Goal: Information Seeking & Learning: Learn about a topic

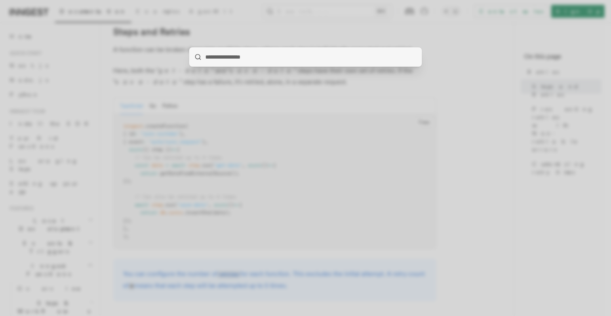
click at [280, 28] on div at bounding box center [305, 158] width 611 height 316
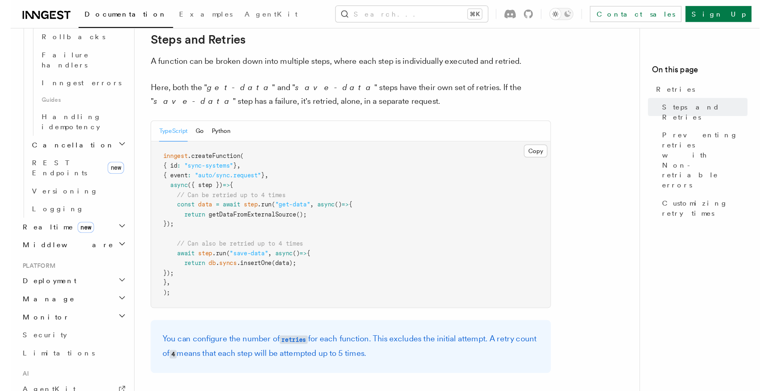
scroll to position [371, 0]
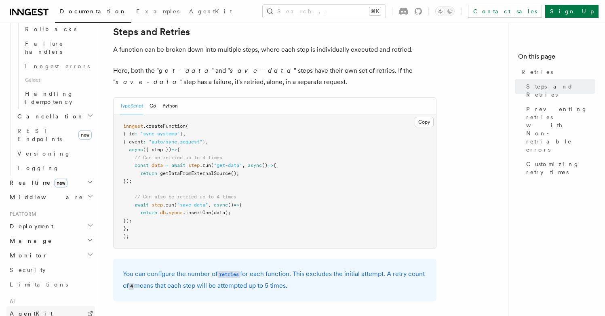
click at [47, 307] on link "AgentKit" at bounding box center [50, 314] width 89 height 15
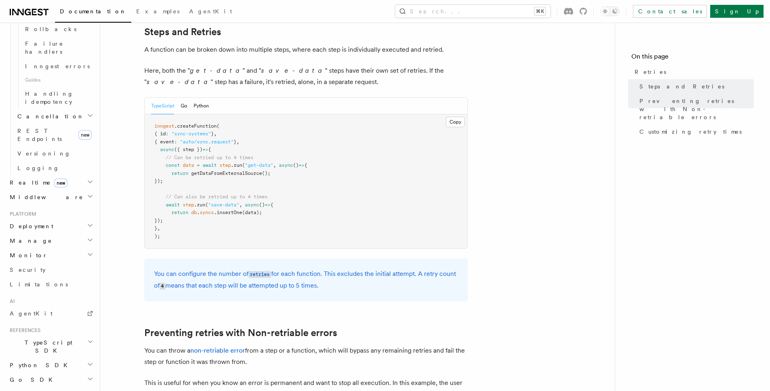
scroll to position [131, 0]
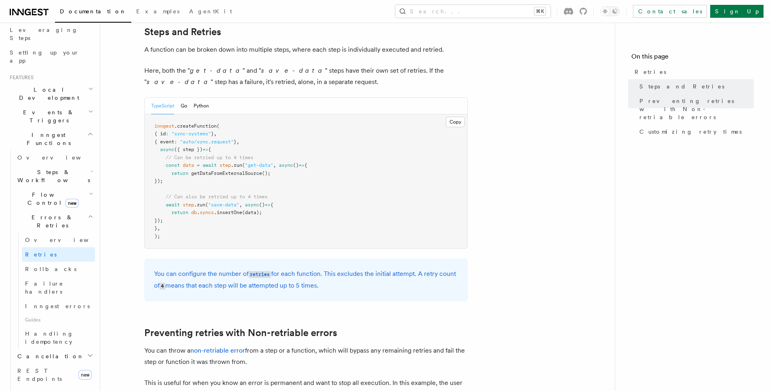
click at [51, 168] on span "Steps & Workflows" at bounding box center [52, 176] width 76 height 16
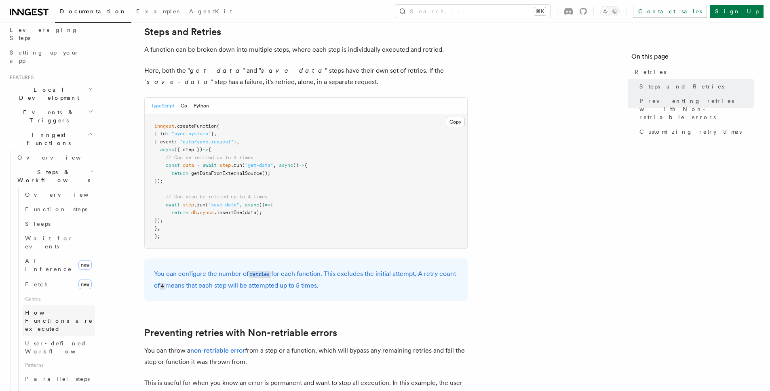
click at [44, 310] on span "How Functions are executed" at bounding box center [59, 321] width 68 height 23
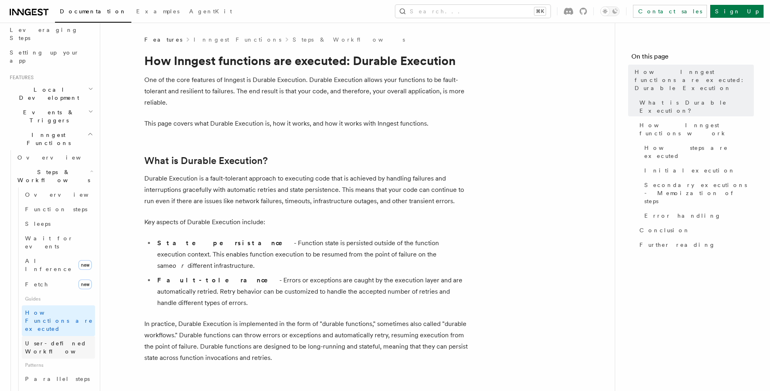
click at [67, 316] on span "User-defined Workflows" at bounding box center [61, 348] width 73 height 16
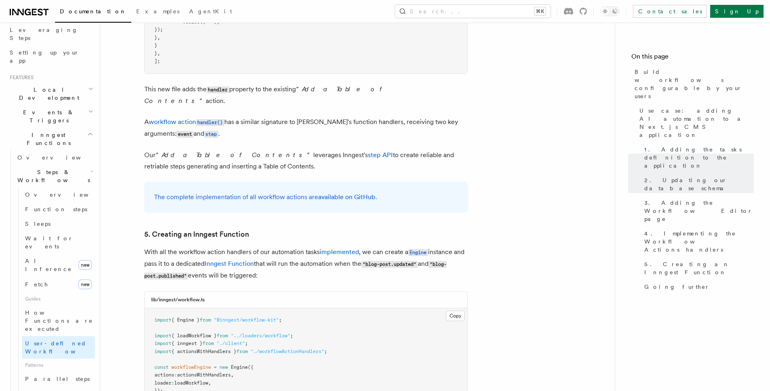
scroll to position [3347, 0]
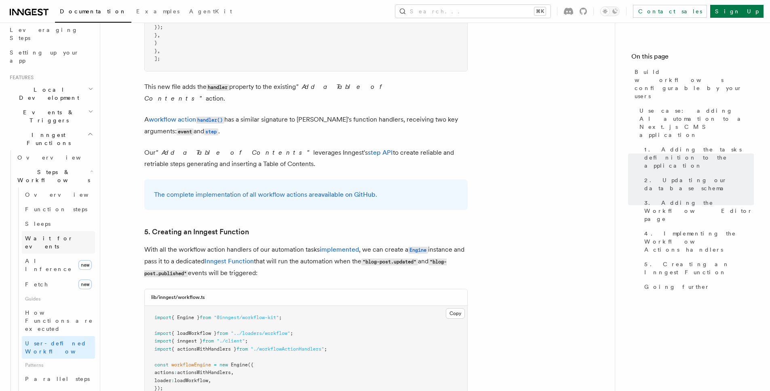
click at [49, 235] on span "Wait for events" at bounding box center [49, 242] width 48 height 15
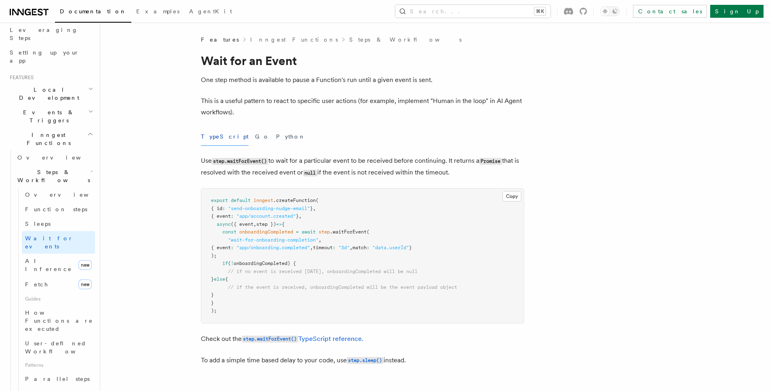
click at [246, 285] on span "// if the event is received, onboardingCompleted will be the event payload obje…" at bounding box center [342, 288] width 229 height 6
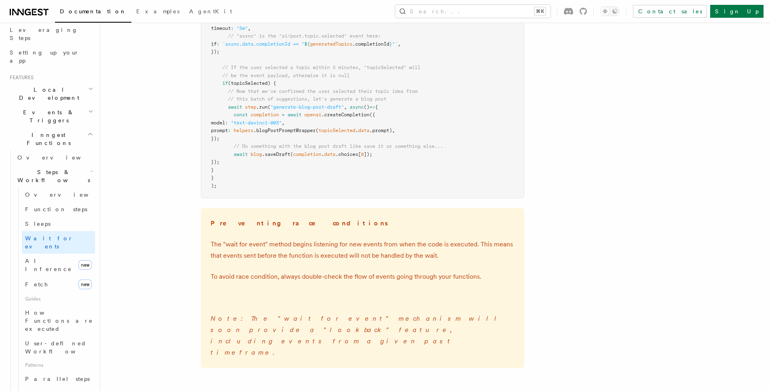
scroll to position [1090, 0]
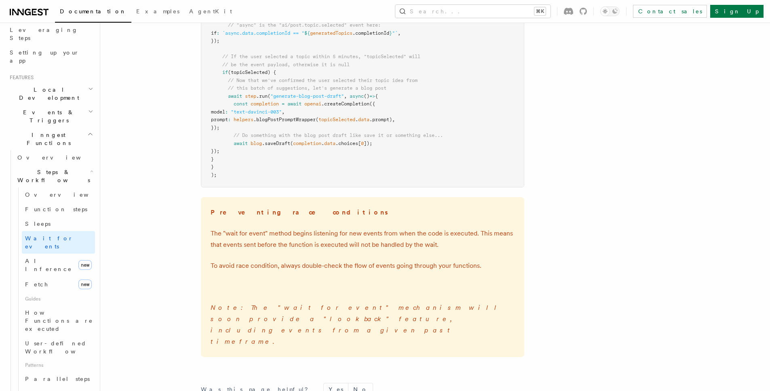
click at [74, 165] on h2 "Steps & Workflows" at bounding box center [54, 176] width 81 height 23
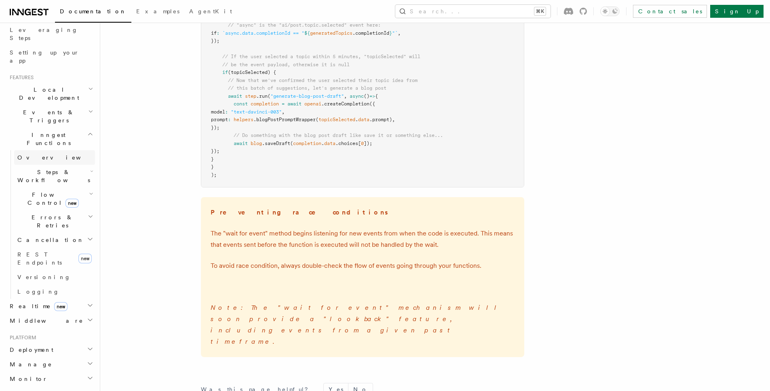
click at [57, 150] on link "Overview" at bounding box center [54, 157] width 81 height 15
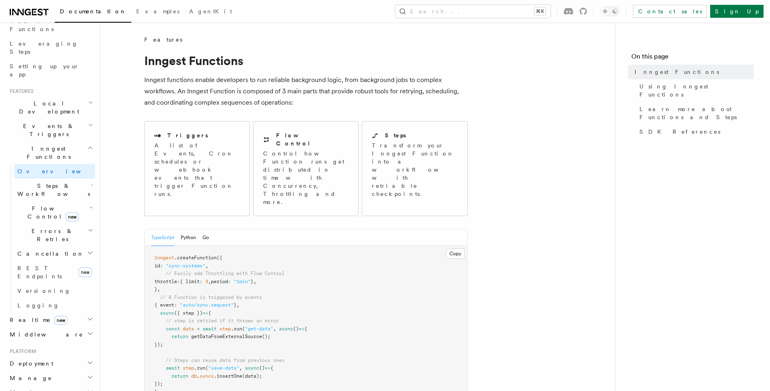
scroll to position [114, 0]
click at [58, 185] on span "Steps & Workflows" at bounding box center [52, 193] width 76 height 16
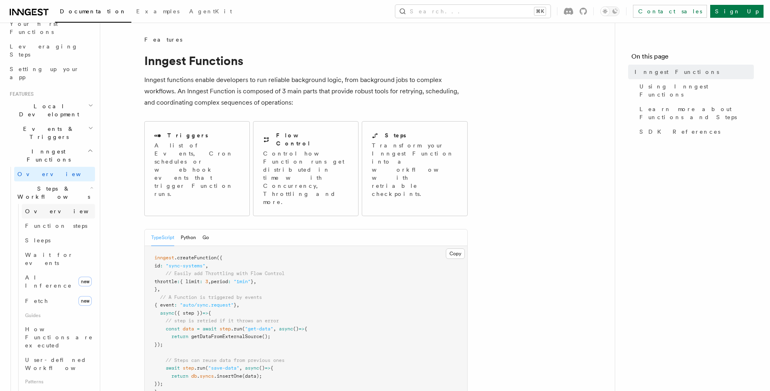
click at [55, 204] on link "Overview" at bounding box center [58, 211] width 73 height 15
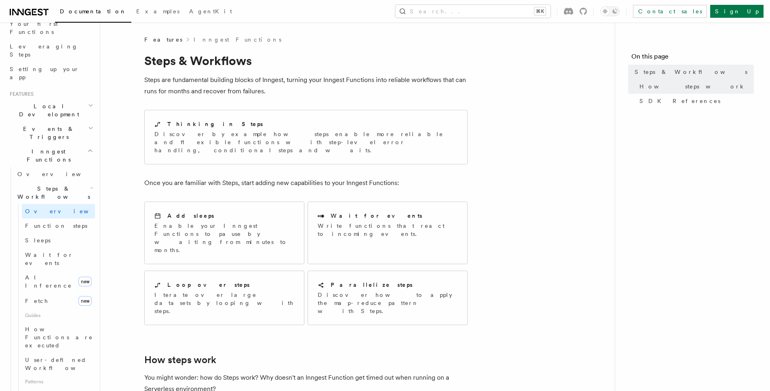
click at [59, 185] on span "Steps & Workflows" at bounding box center [52, 193] width 76 height 16
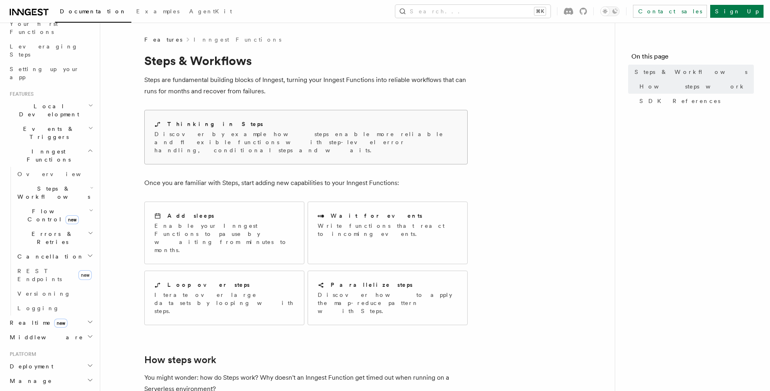
click at [167, 146] on div "Thinking in Steps Discover by example how steps enable more reliable and flexib…" at bounding box center [306, 137] width 323 height 54
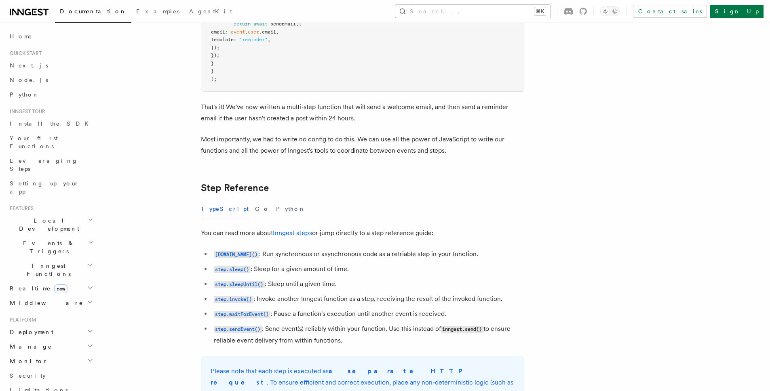
click at [551, 13] on button "Search... ⌘K" at bounding box center [473, 11] width 155 height 13
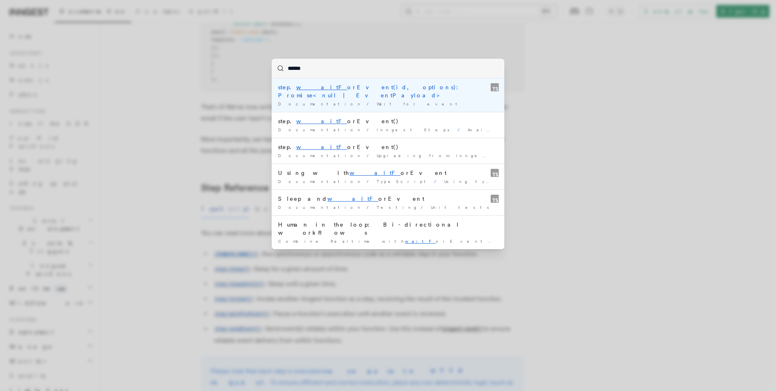
type input "*******"
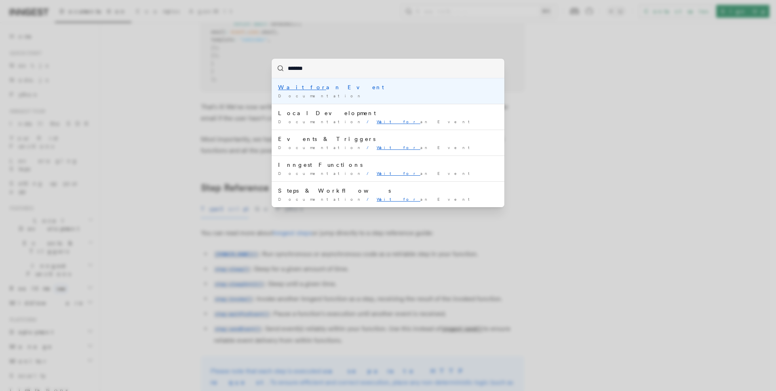
click at [303, 89] on div "Wait for an Event" at bounding box center [388, 87] width 220 height 8
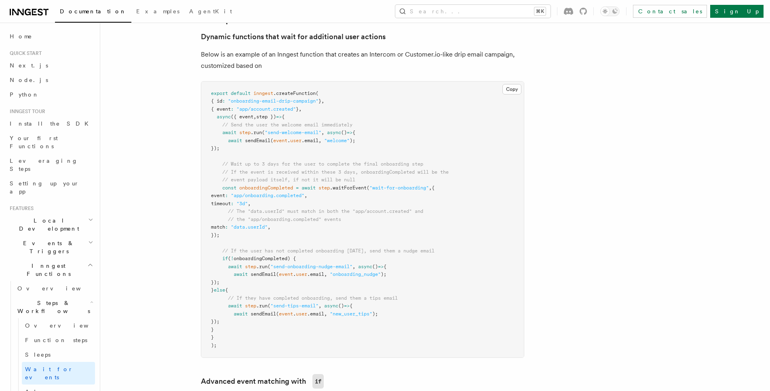
scroll to position [381, 0]
click at [271, 285] on pre "export default inngest .createFunction ( { id : "onboarding-email-drip-campaign…" at bounding box center [362, 218] width 323 height 277
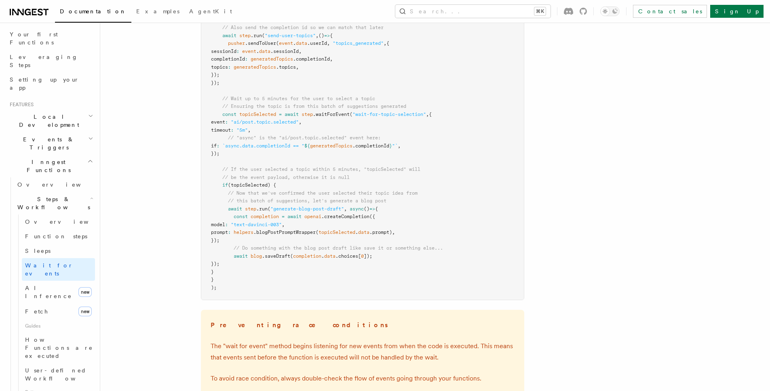
scroll to position [95, 0]
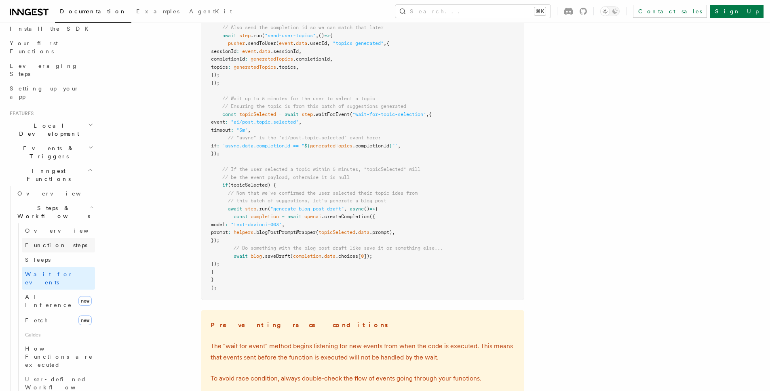
click at [45, 242] on span "Function steps" at bounding box center [56, 245] width 62 height 6
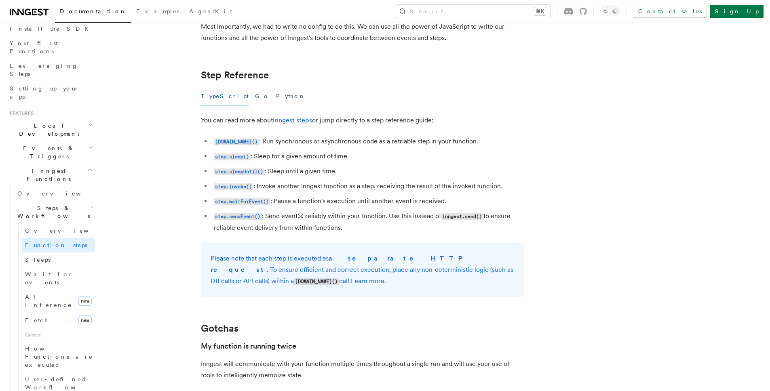
scroll to position [1394, 0]
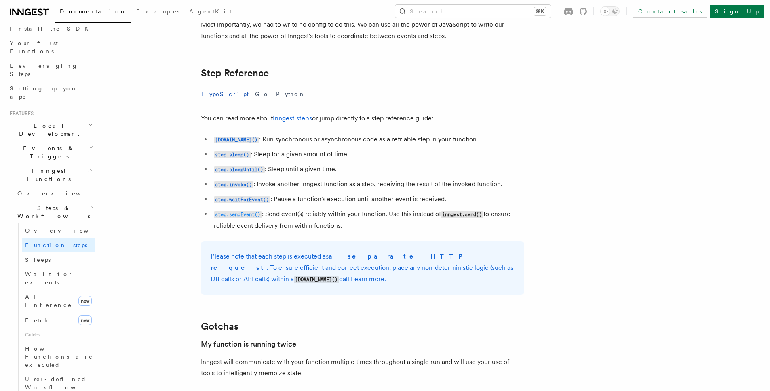
click at [237, 213] on code "step.sendEvent()" at bounding box center [238, 215] width 48 height 7
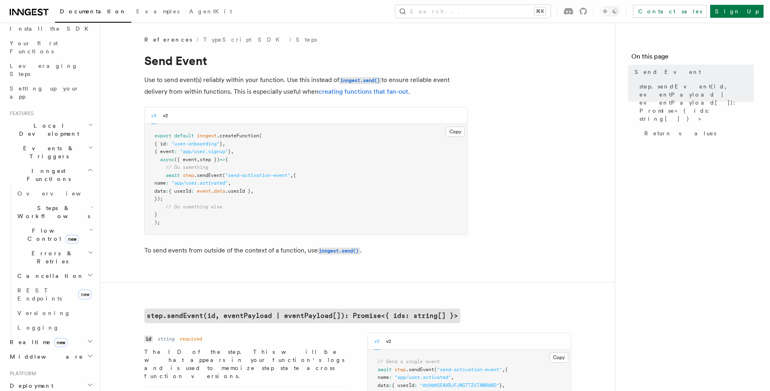
click at [64, 224] on h2 "Flow Control new" at bounding box center [54, 235] width 81 height 23
click at [63, 204] on span "Steps & Workflows" at bounding box center [52, 212] width 76 height 16
click at [49, 228] on span "Overview" at bounding box center [66, 231] width 83 height 6
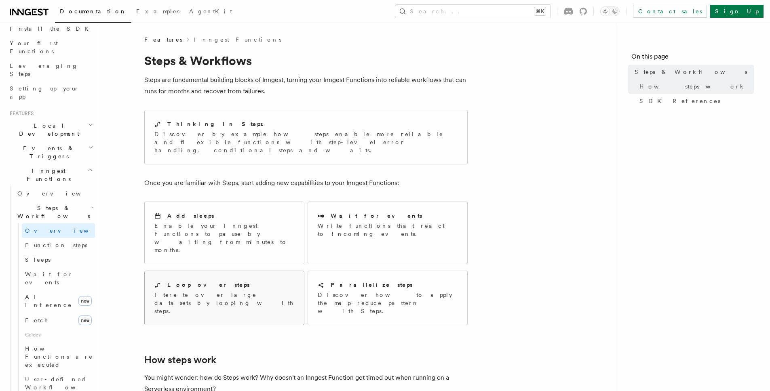
scroll to position [17, 0]
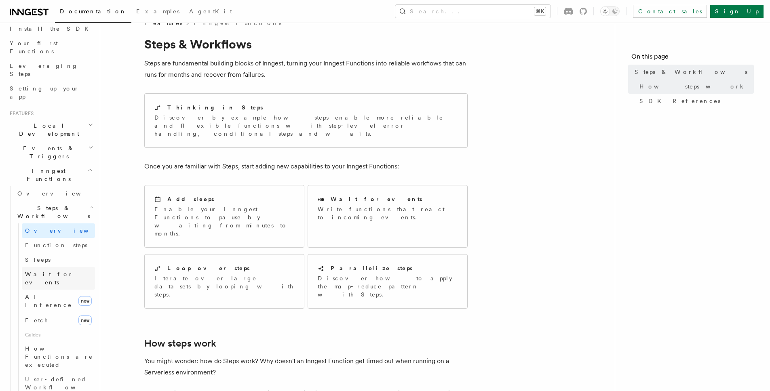
click at [63, 267] on link "Wait for events" at bounding box center [58, 278] width 73 height 23
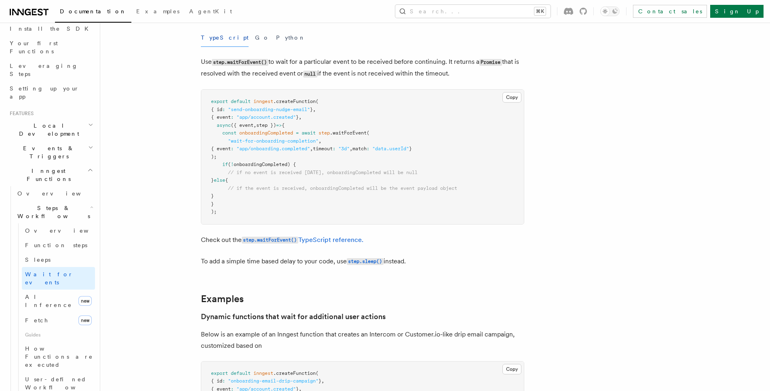
scroll to position [107, 0]
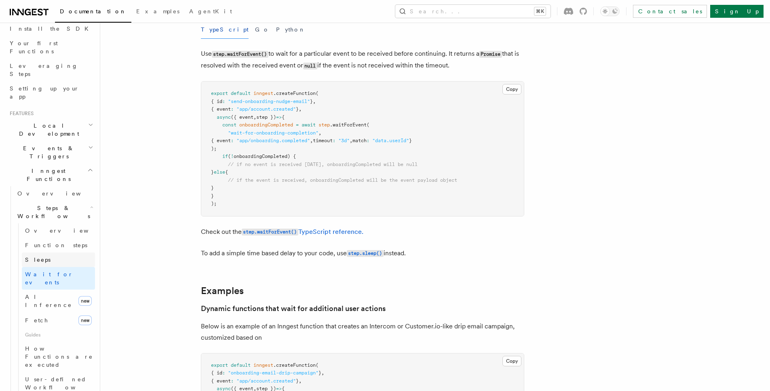
click at [26, 253] on link "Sleeps" at bounding box center [58, 260] width 73 height 15
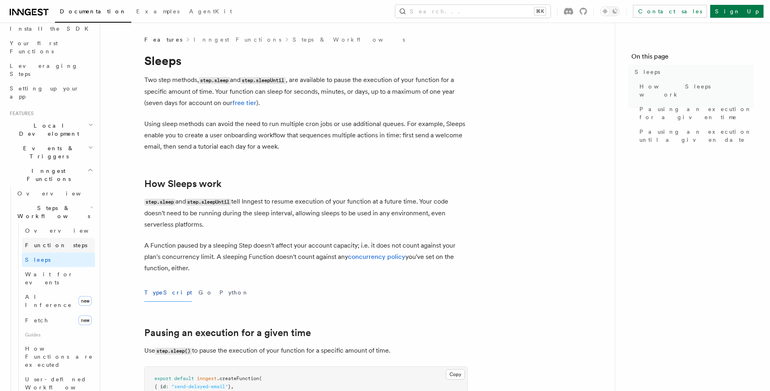
click at [43, 242] on span "Function steps" at bounding box center [56, 245] width 62 height 6
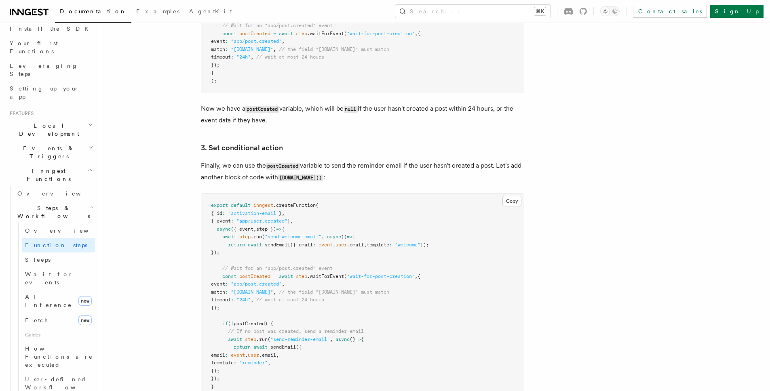
scroll to position [970, 0]
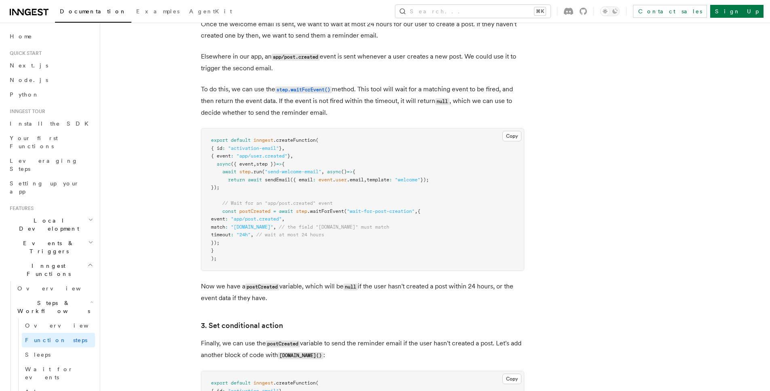
click at [70, 296] on h2 "Steps & Workflows" at bounding box center [54, 307] width 81 height 23
click at [87, 262] on icon "button" at bounding box center [90, 265] width 6 height 6
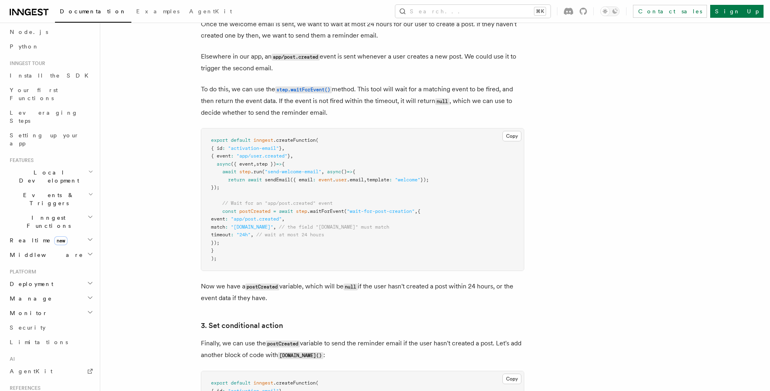
scroll to position [49, 0]
click at [87, 214] on icon "button" at bounding box center [90, 217] width 6 height 6
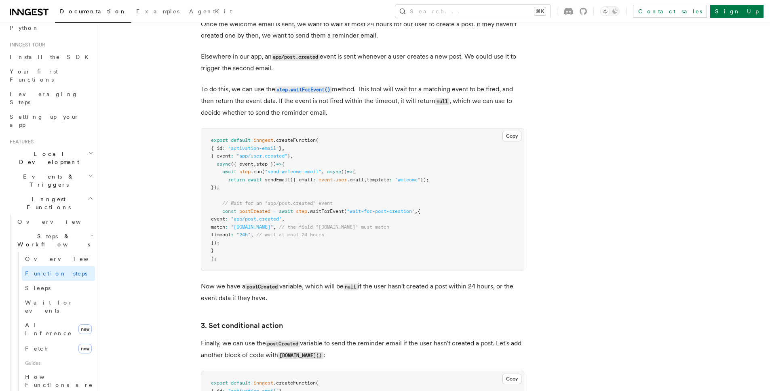
scroll to position [61, 0]
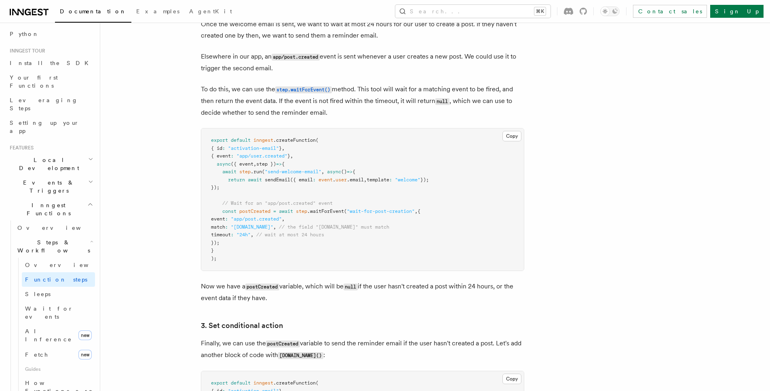
click at [59, 239] on span "Steps & Workflows" at bounding box center [52, 247] width 76 height 16
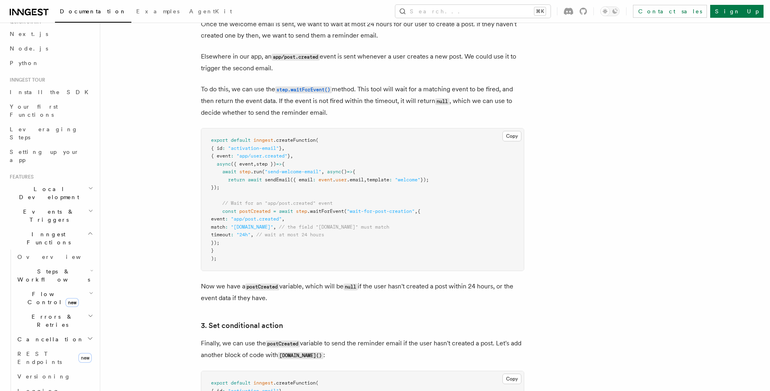
scroll to position [33, 0]
click at [72, 226] on h2 "Inngest Functions" at bounding box center [50, 237] width 89 height 23
click at [61, 226] on h2 "Inngest Functions" at bounding box center [50, 237] width 89 height 23
click at [61, 203] on h2 "Events & Triggers" at bounding box center [50, 214] width 89 height 23
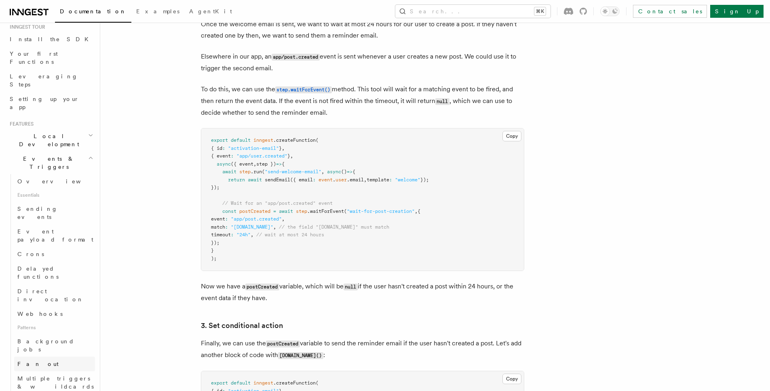
scroll to position [106, 0]
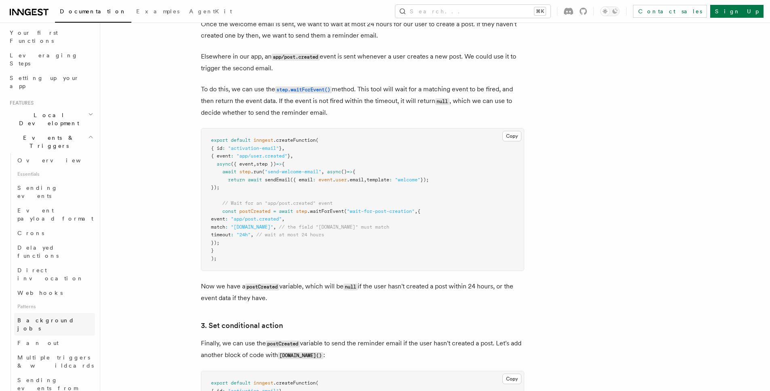
click at [55, 317] on span "Background jobs" at bounding box center [45, 324] width 57 height 15
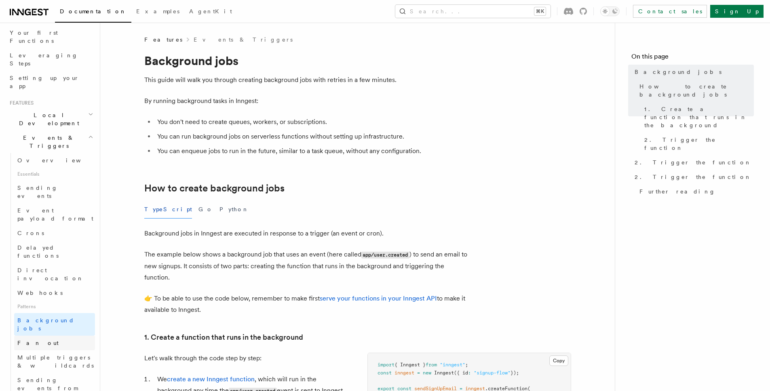
click at [69, 336] on link "Fan out" at bounding box center [54, 343] width 81 height 15
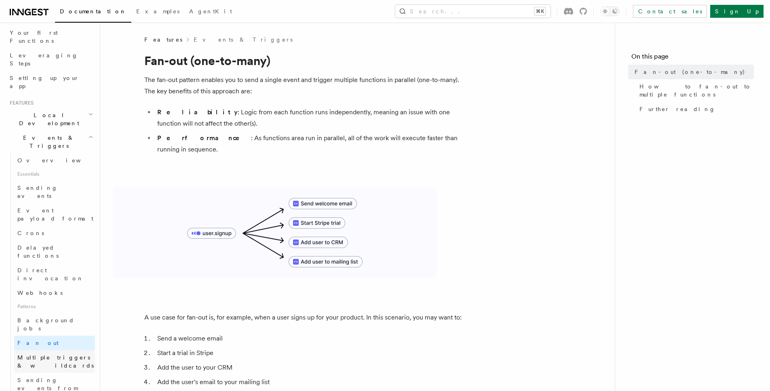
click at [59, 354] on span "Multiple triggers & wildcards" at bounding box center [56, 362] width 78 height 16
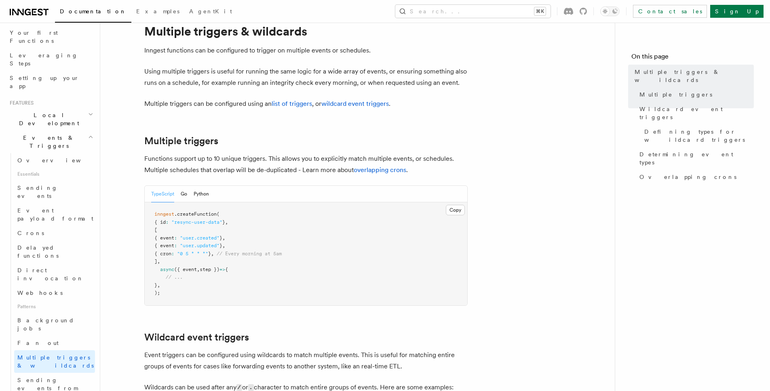
scroll to position [30, 0]
click at [56, 377] on span "Sending events from functions" at bounding box center [56, 389] width 78 height 24
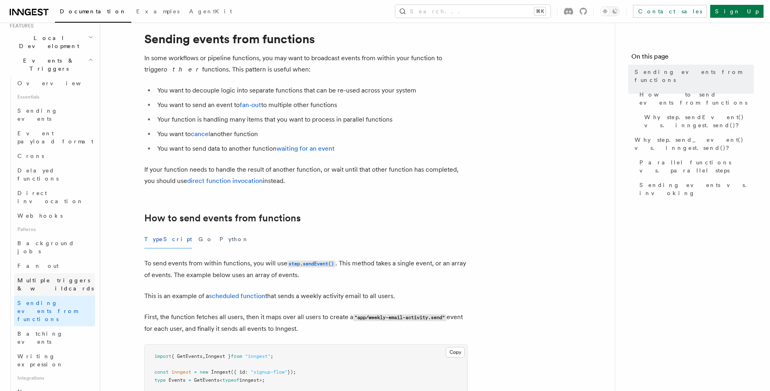
scroll to position [184, 0]
click at [57, 275] on span "Multiple triggers & wildcards" at bounding box center [56, 283] width 78 height 16
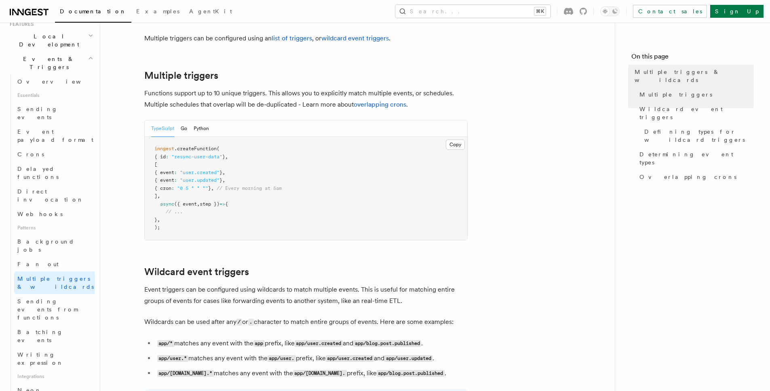
scroll to position [95, 0]
click at [273, 225] on pre "inngest .createFunction ( { id : "resync-user-data" } , [ { event : "user.creat…" at bounding box center [306, 188] width 323 height 103
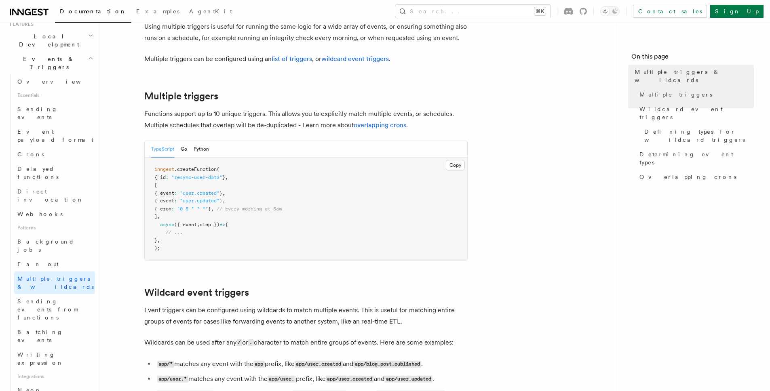
scroll to position [75, 0]
click at [197, 212] on pre "inngest .createFunction ( { id : "resync-user-data" } , [ { event : "user.creat…" at bounding box center [306, 208] width 323 height 103
